Goal: Transaction & Acquisition: Purchase product/service

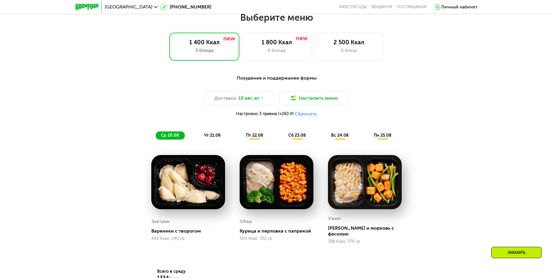
scroll to position [665, 0]
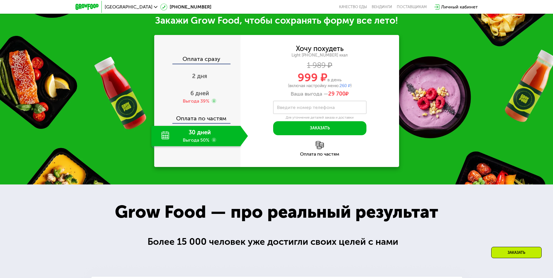
click at [195, 56] on div "Оплата сразу" at bounding box center [198, 60] width 86 height 8
click at [199, 98] on div "Выгода 39%" at bounding box center [196, 101] width 27 height 6
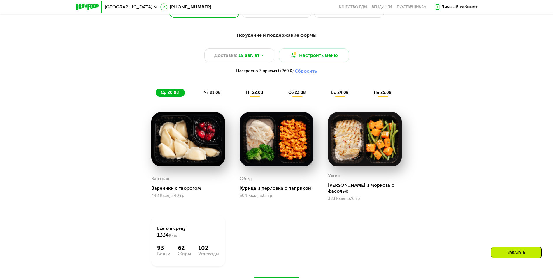
scroll to position [432, 0]
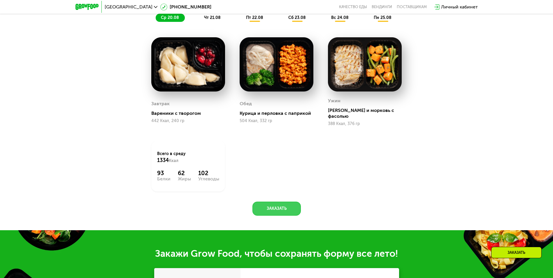
click at [288, 206] on button "Заказать" at bounding box center [277, 209] width 48 height 14
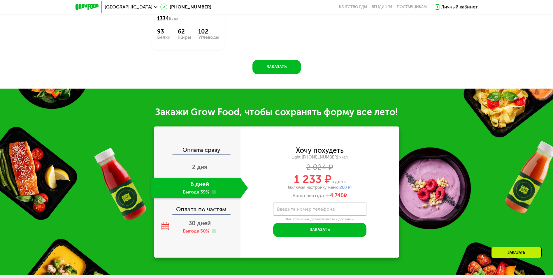
scroll to position [658, 0]
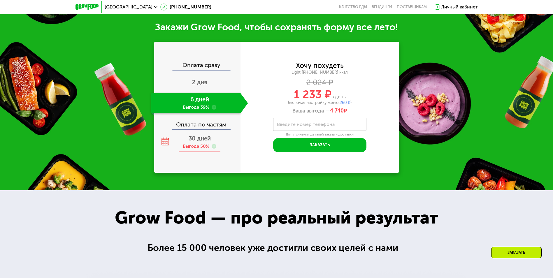
click at [166, 137] on icon at bounding box center [165, 141] width 8 height 8
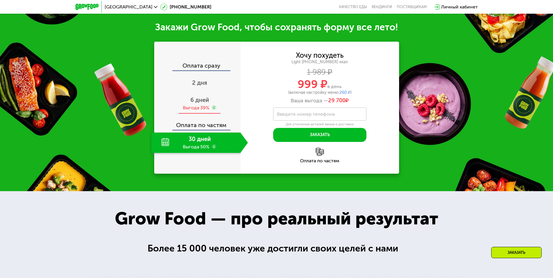
click at [203, 97] on span "6 дней" at bounding box center [199, 100] width 19 height 7
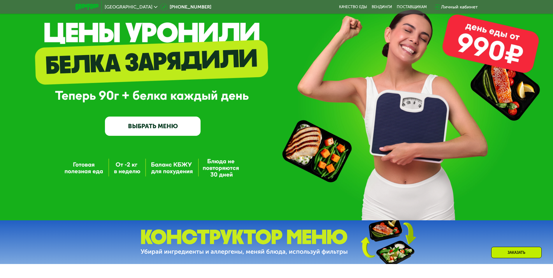
scroll to position [0, 0]
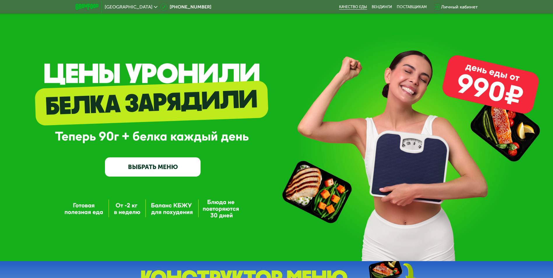
click at [353, 6] on link "Качество еды" at bounding box center [353, 7] width 28 height 5
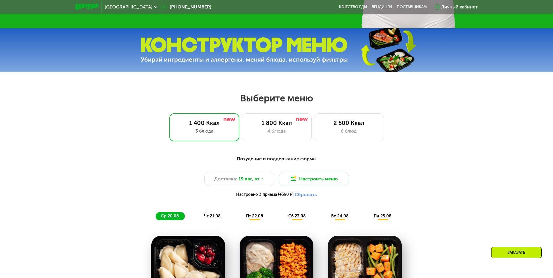
scroll to position [233, 0]
